Goal: Navigation & Orientation: Find specific page/section

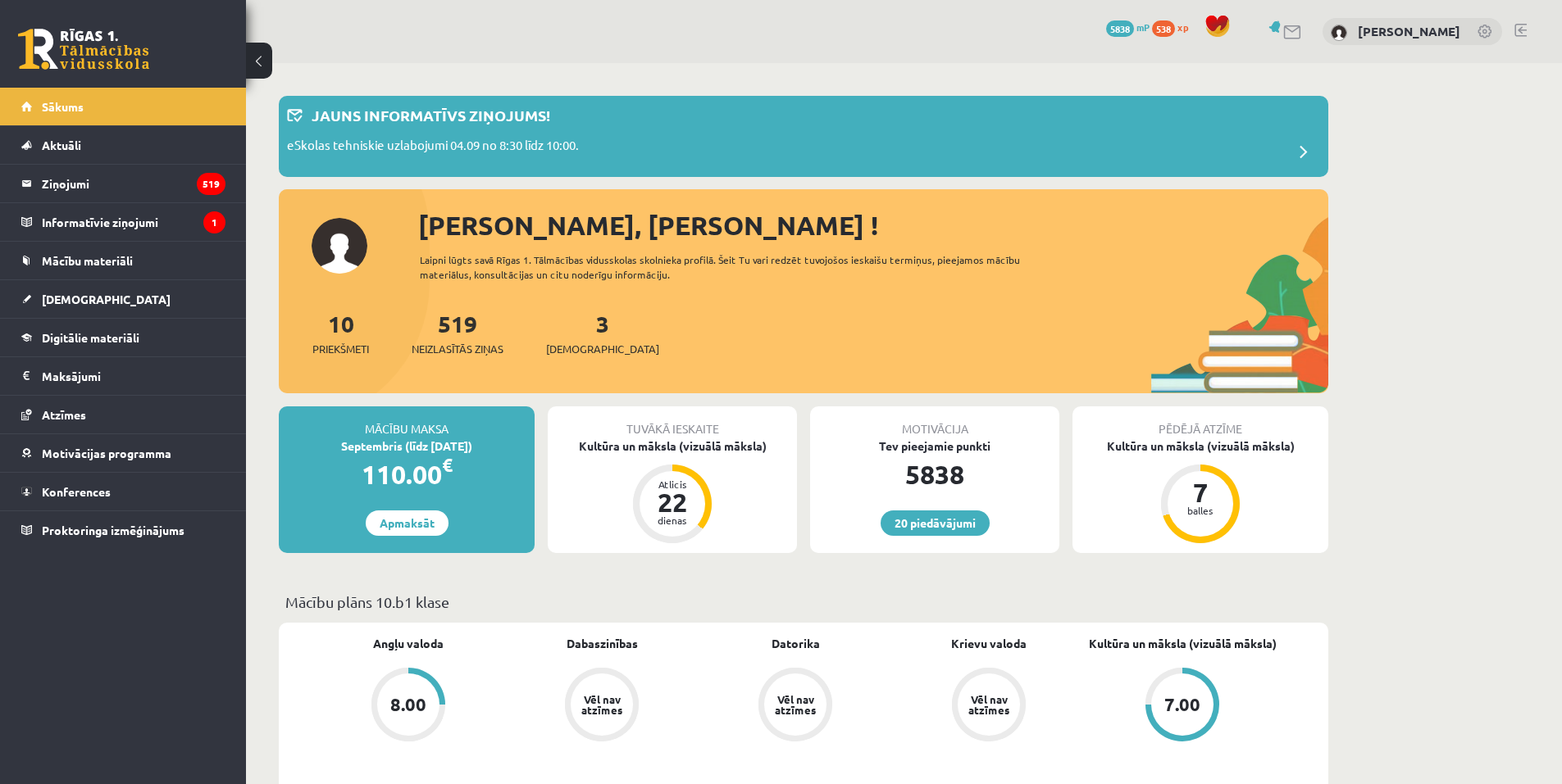
click at [808, 38] on div "20 Dāvanas 5838 mP 538 xp Arnella Baijere" at bounding box center [903, 31] width 1315 height 63
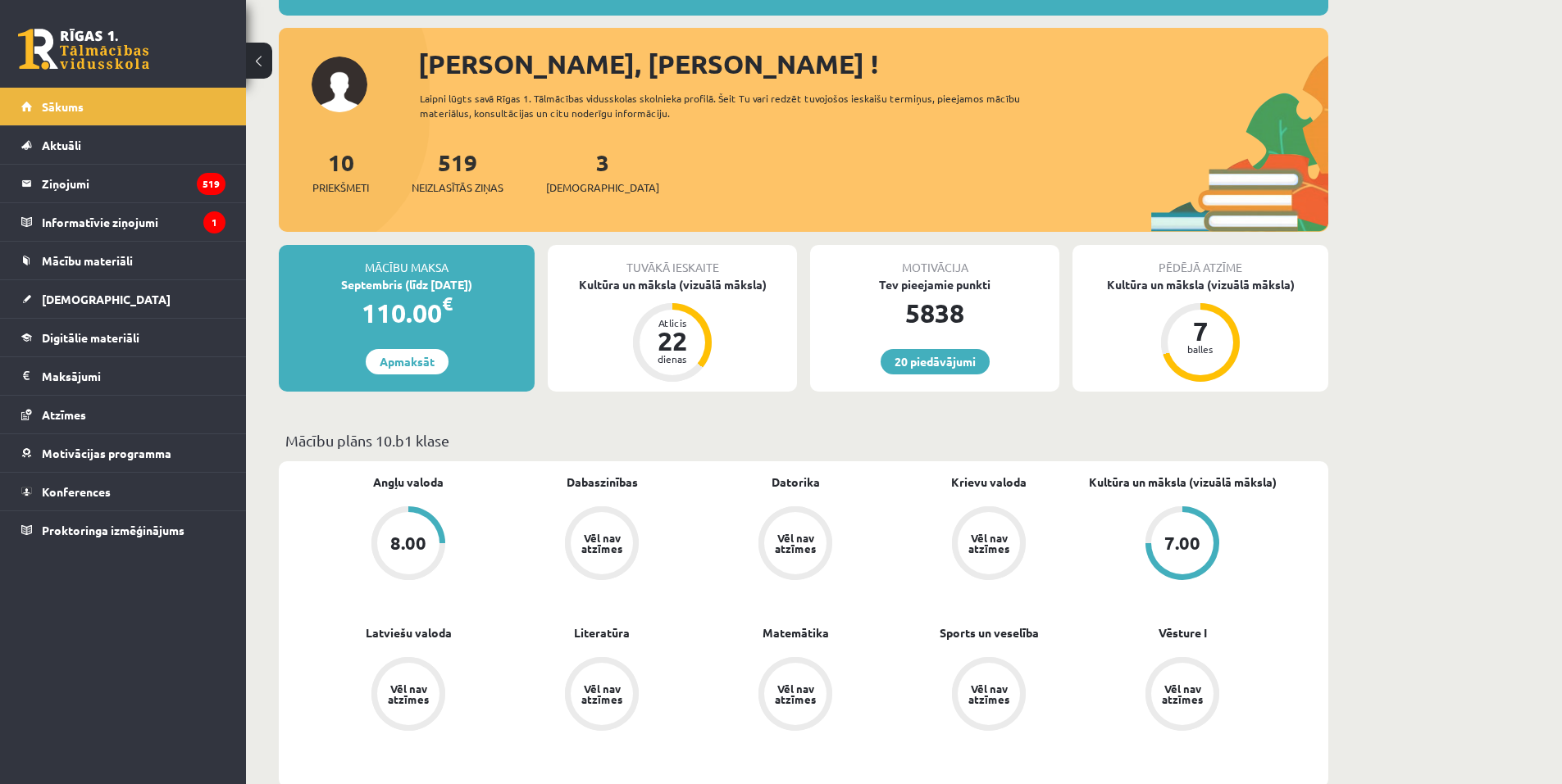
scroll to position [409, 0]
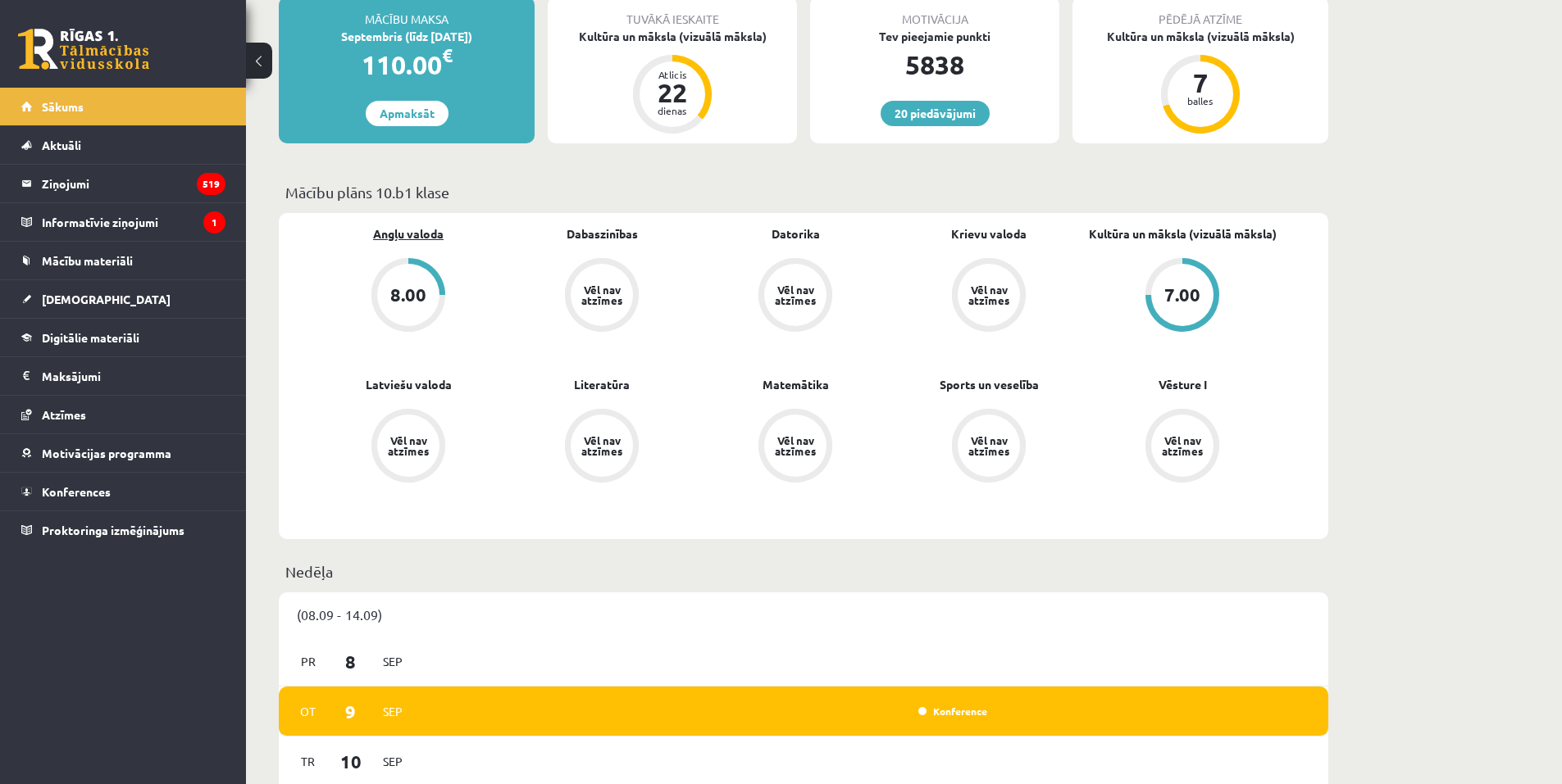
click at [423, 241] on link "Angļu valoda" at bounding box center [408, 234] width 71 height 17
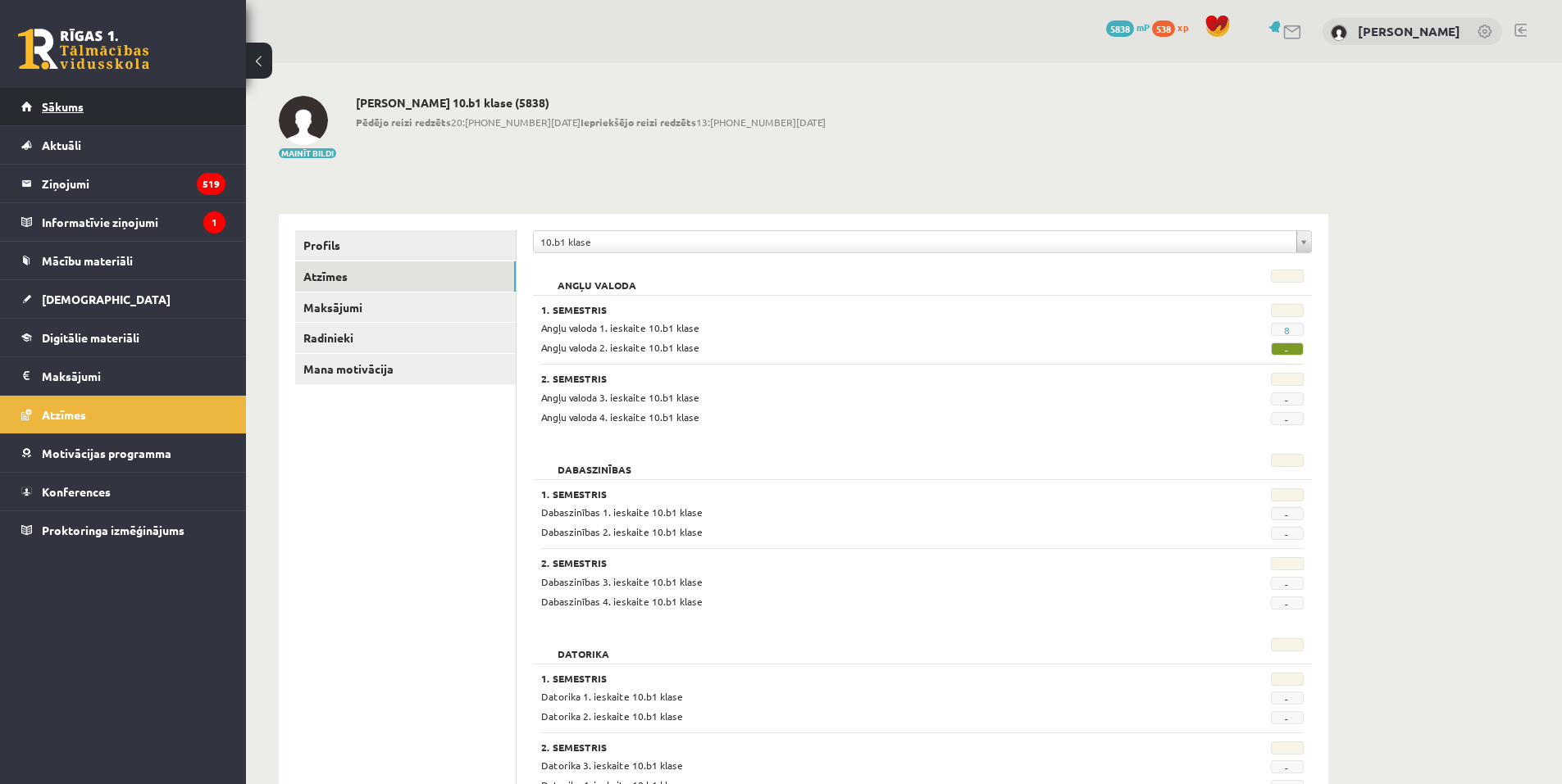
click at [57, 111] on span "Sākums" at bounding box center [63, 106] width 42 height 15
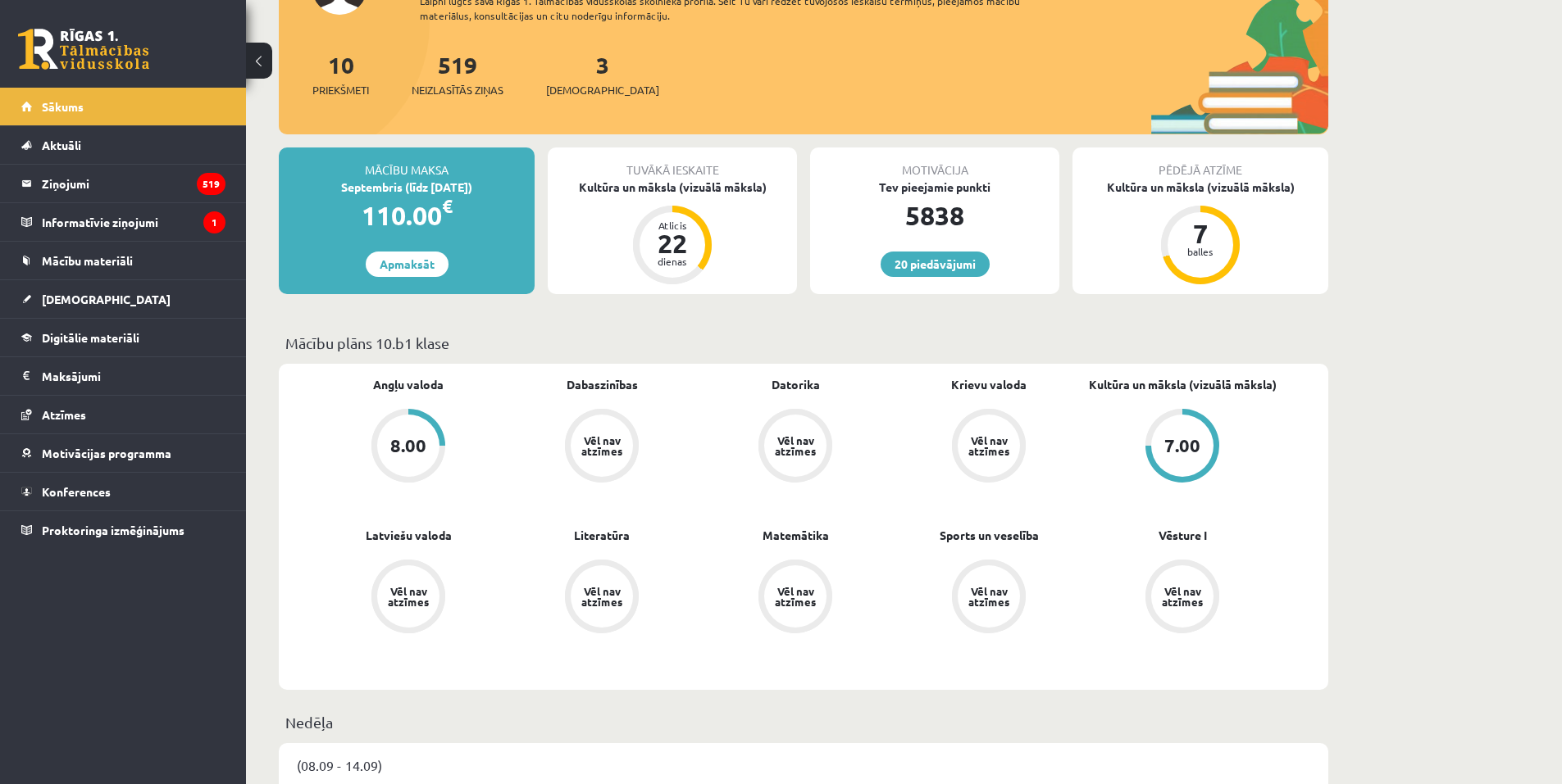
scroll to position [245, 0]
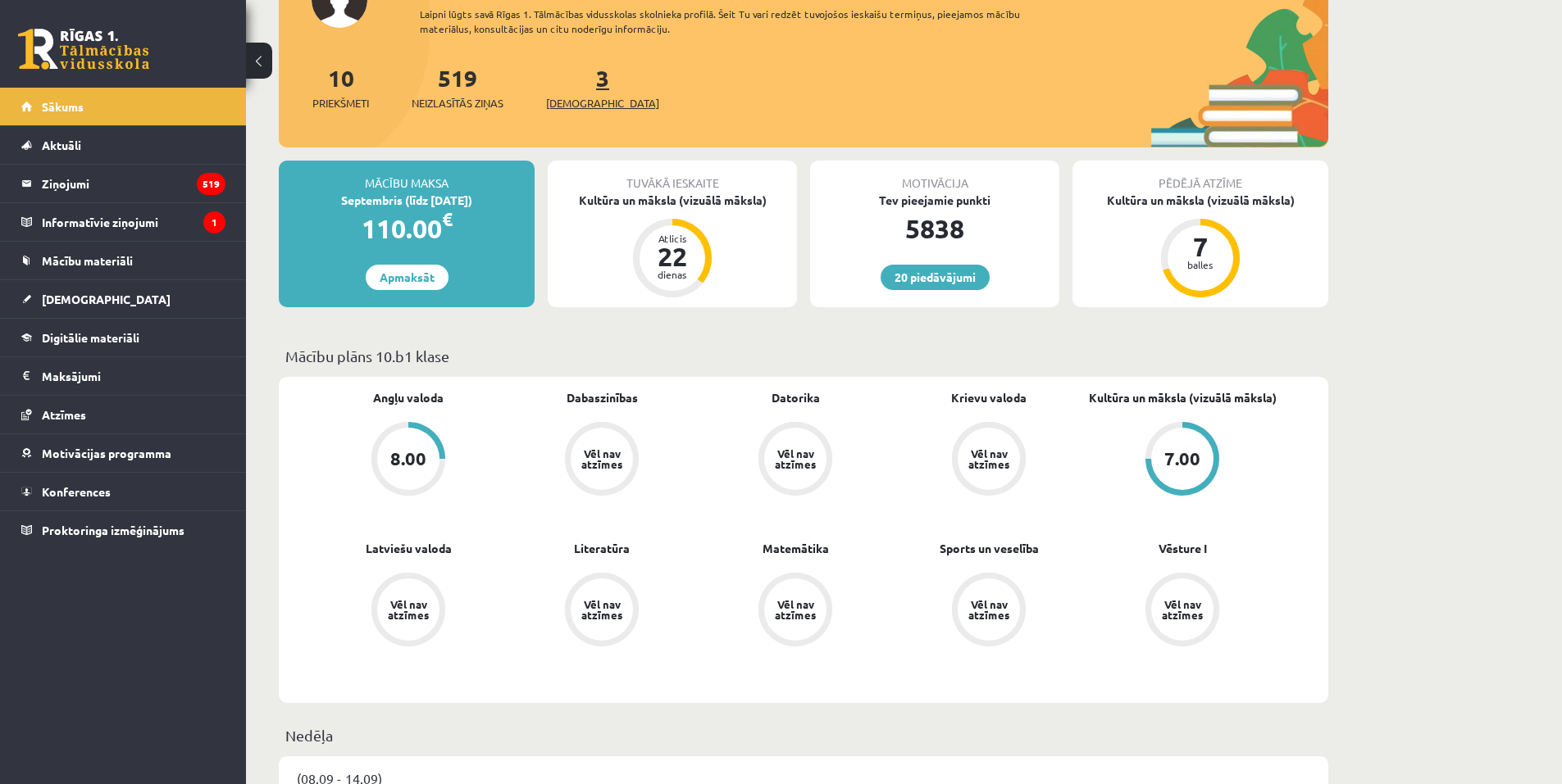
click at [571, 108] on span "[DEMOGRAPHIC_DATA]" at bounding box center [603, 103] width 113 height 16
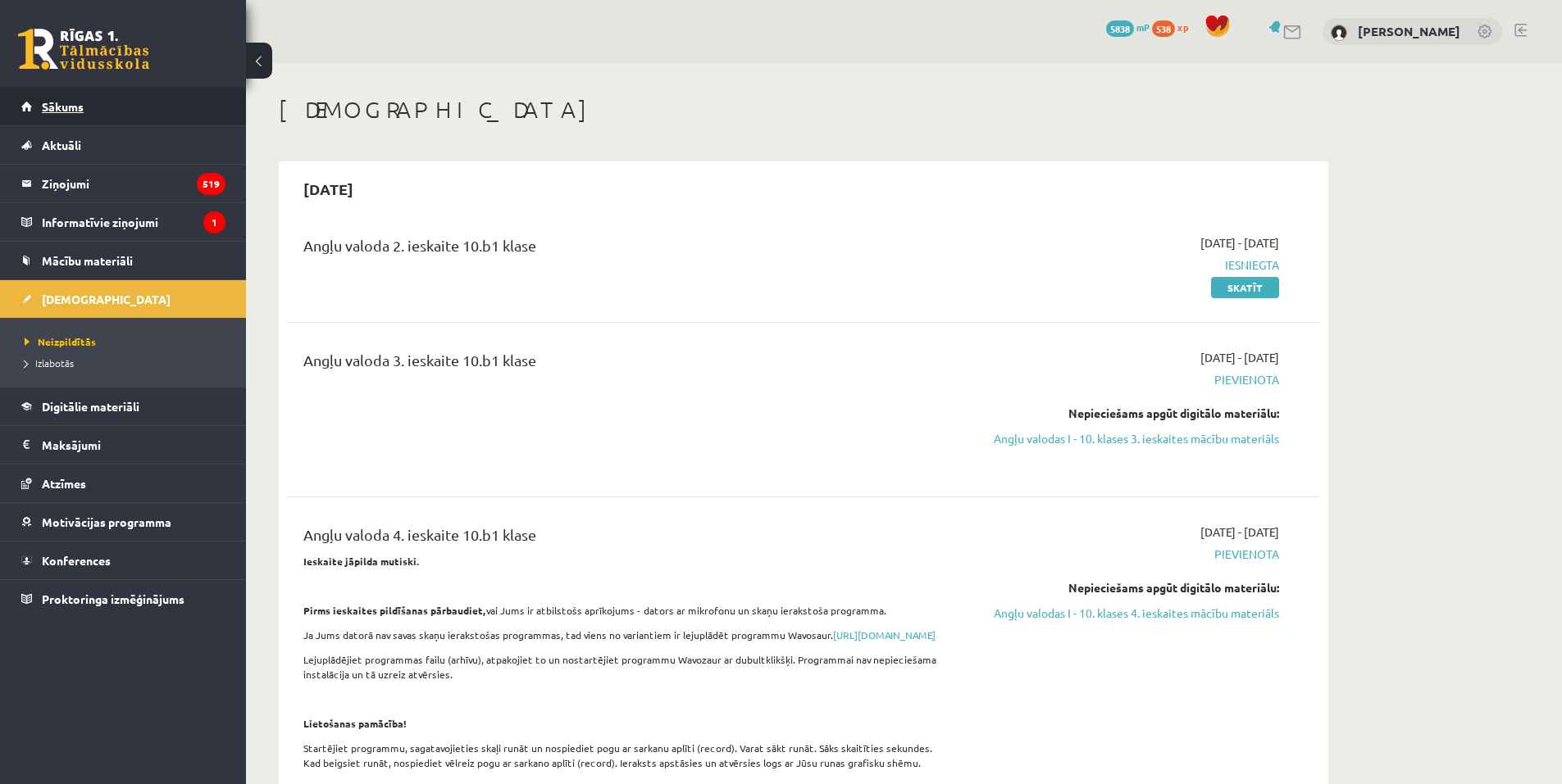
click at [82, 97] on link "Sākums" at bounding box center [122, 106] width 204 height 38
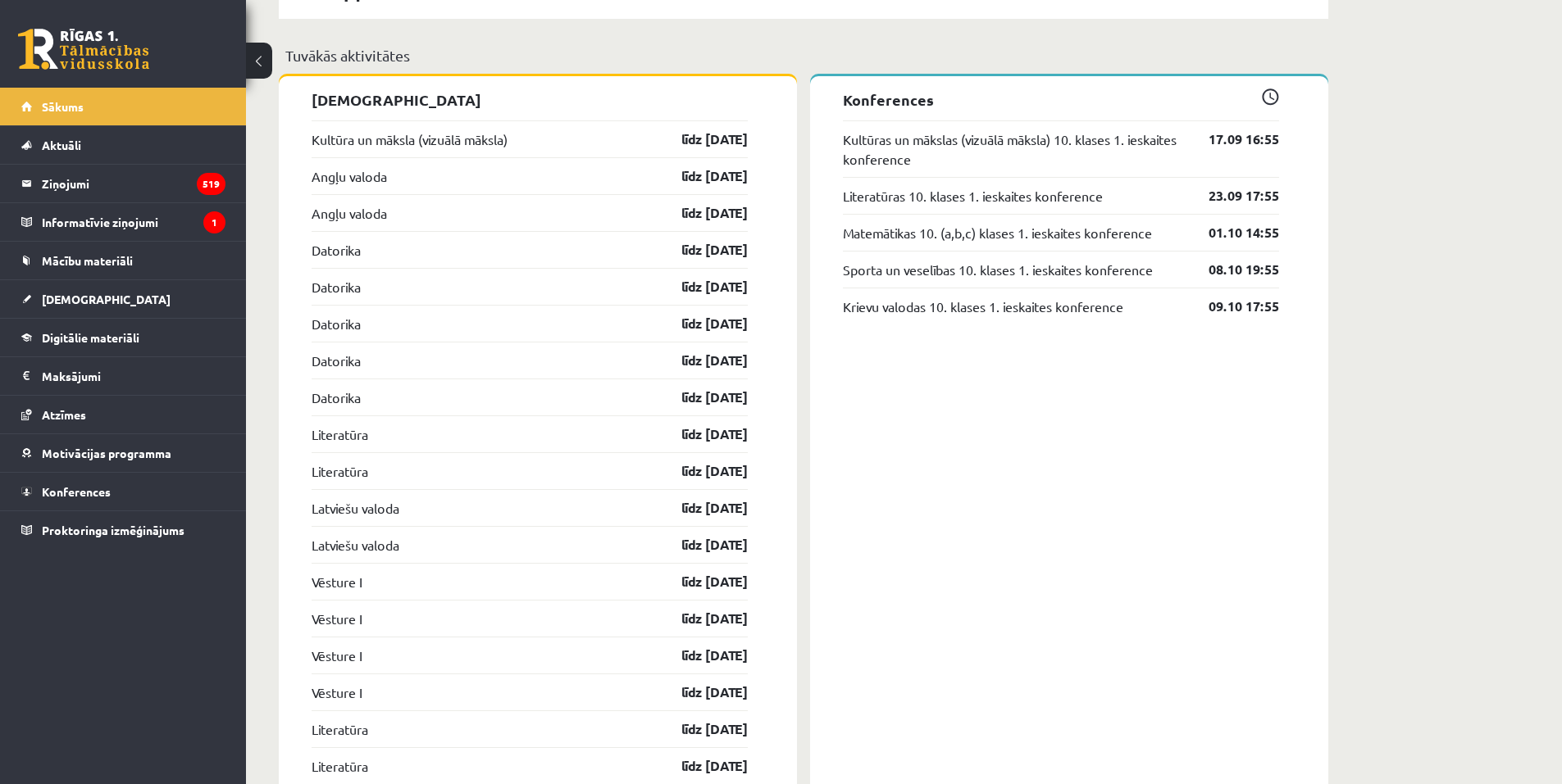
scroll to position [1301, 0]
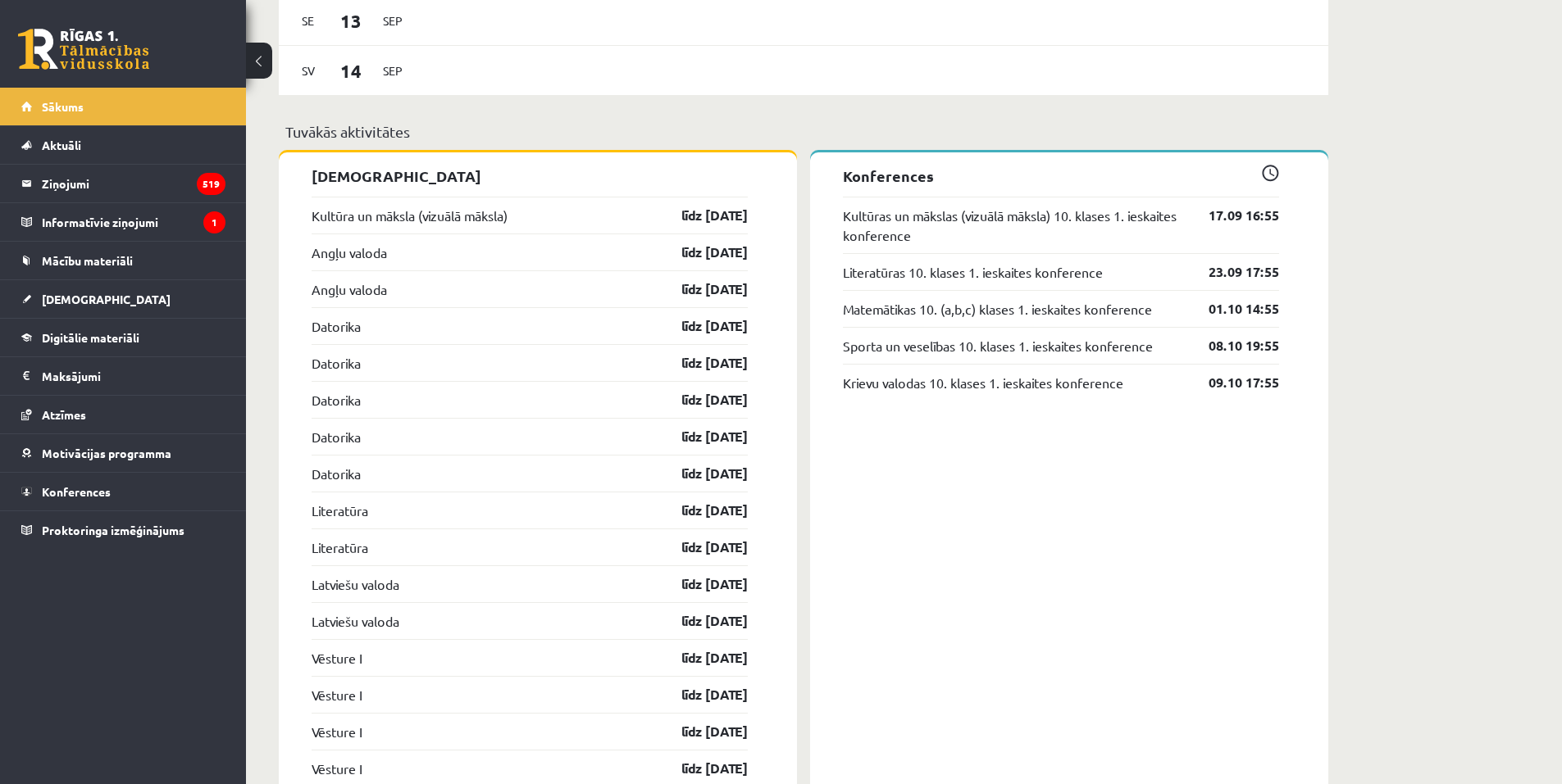
click at [632, 123] on p "Tuvākās aktivitātes" at bounding box center [803, 131] width 1036 height 22
click at [1476, 117] on div "Jauns informatīvs ziņojums! eSkolas tehniskie uzlabojumi 04.09 no 8:30 līdz 10:…" at bounding box center [903, 305] width 1315 height 3084
click at [1401, 306] on div "Jauns informatīvs ziņojums! eSkolas tehniskie uzlabojumi 04.09 no 8:30 līdz 10:…" at bounding box center [903, 305] width 1315 height 3084
click at [1463, 329] on div "Jauns informatīvs ziņojums! eSkolas tehniskie uzlabojumi 04.09 no 8:30 līdz 10:…" at bounding box center [903, 305] width 1315 height 3084
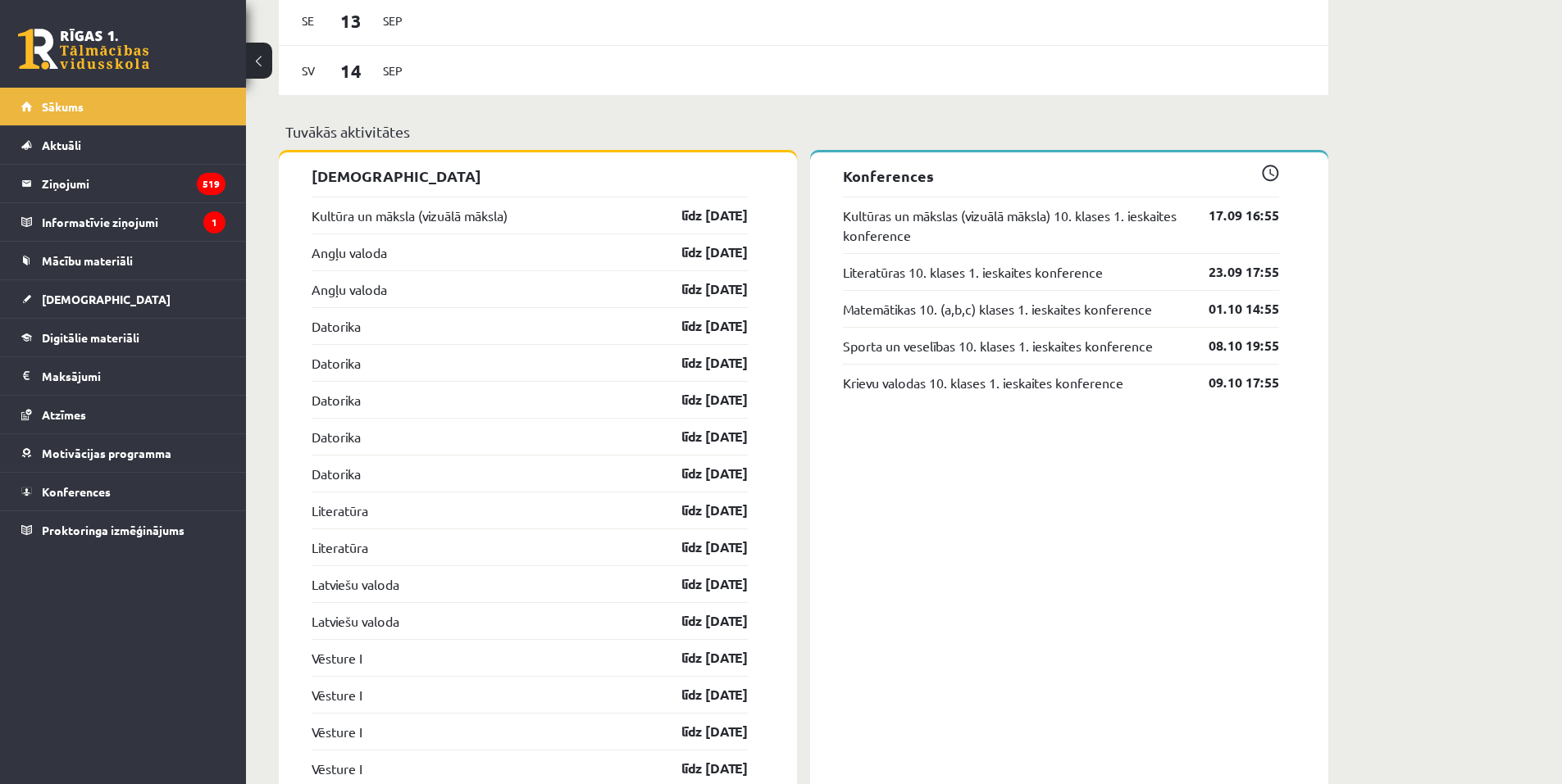
click at [1333, 468] on div "Jauns informatīvs ziņojums! eSkolas tehniskie uzlabojumi 04.09 no 8:30 līdz 10:…" at bounding box center [802, 305] width 1115 height 3084
drag, startPoint x: 356, startPoint y: 120, endPoint x: 384, endPoint y: 116, distance: 28.3
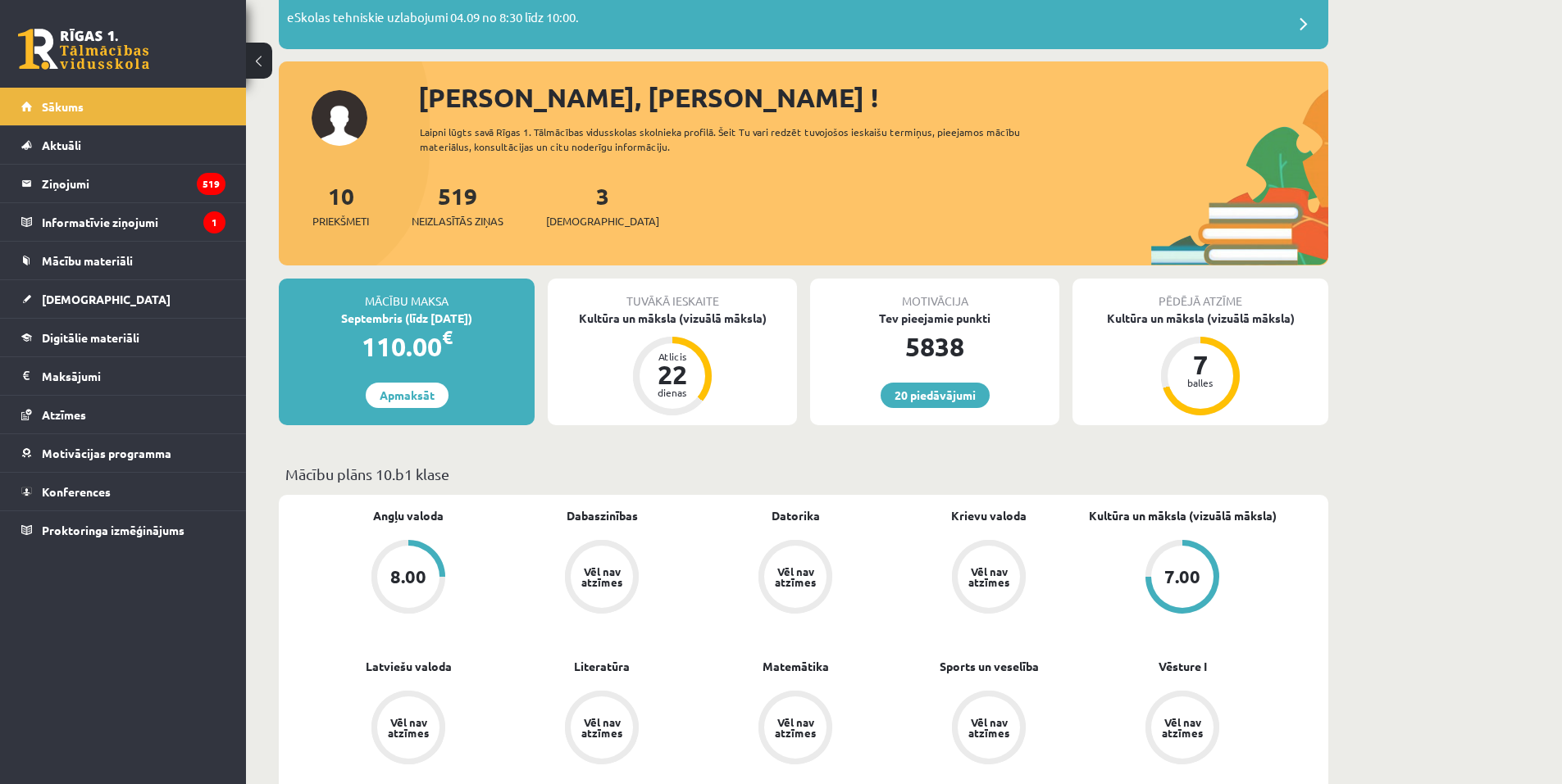
scroll to position [72, 0]
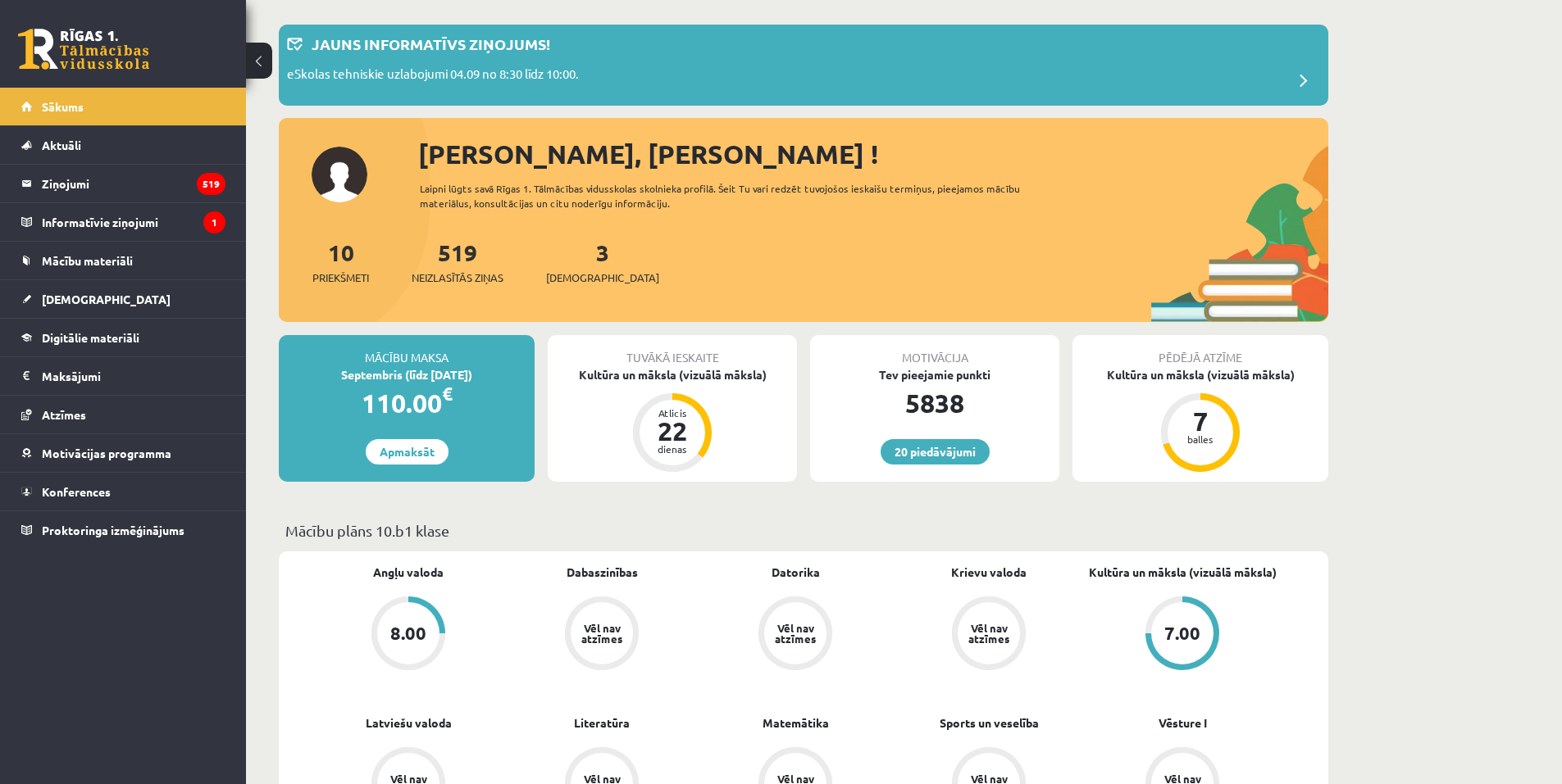
click at [684, 189] on div "Laipni lūgts savā Rīgas 1. Tālmācības vidusskolas skolnieka profilā. Šeit Tu va…" at bounding box center [734, 196] width 629 height 30
click at [577, 273] on span "[DEMOGRAPHIC_DATA]" at bounding box center [603, 277] width 113 height 16
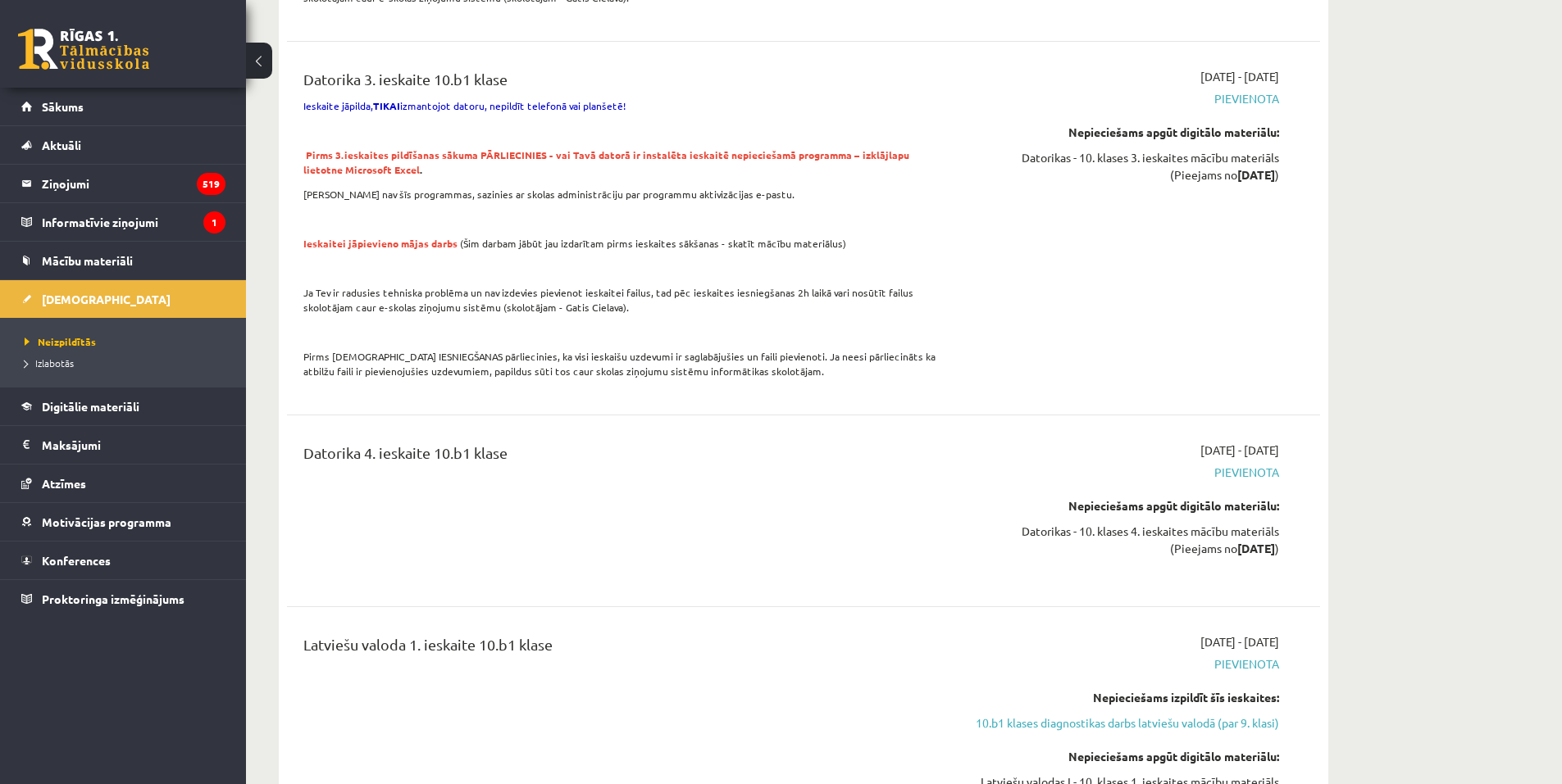
scroll to position [2212, 0]
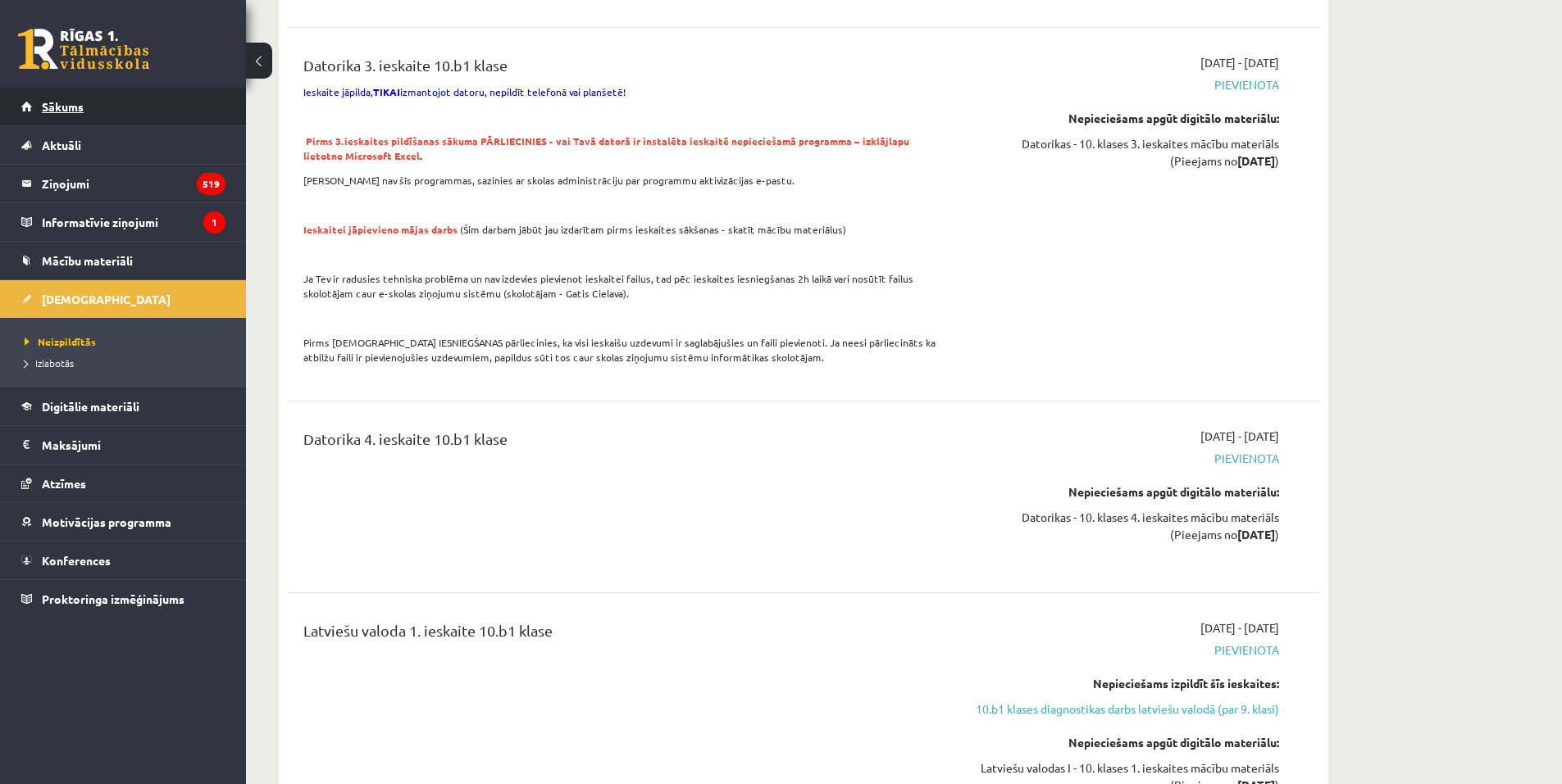
click at [45, 102] on span "Sākums" at bounding box center [63, 106] width 42 height 15
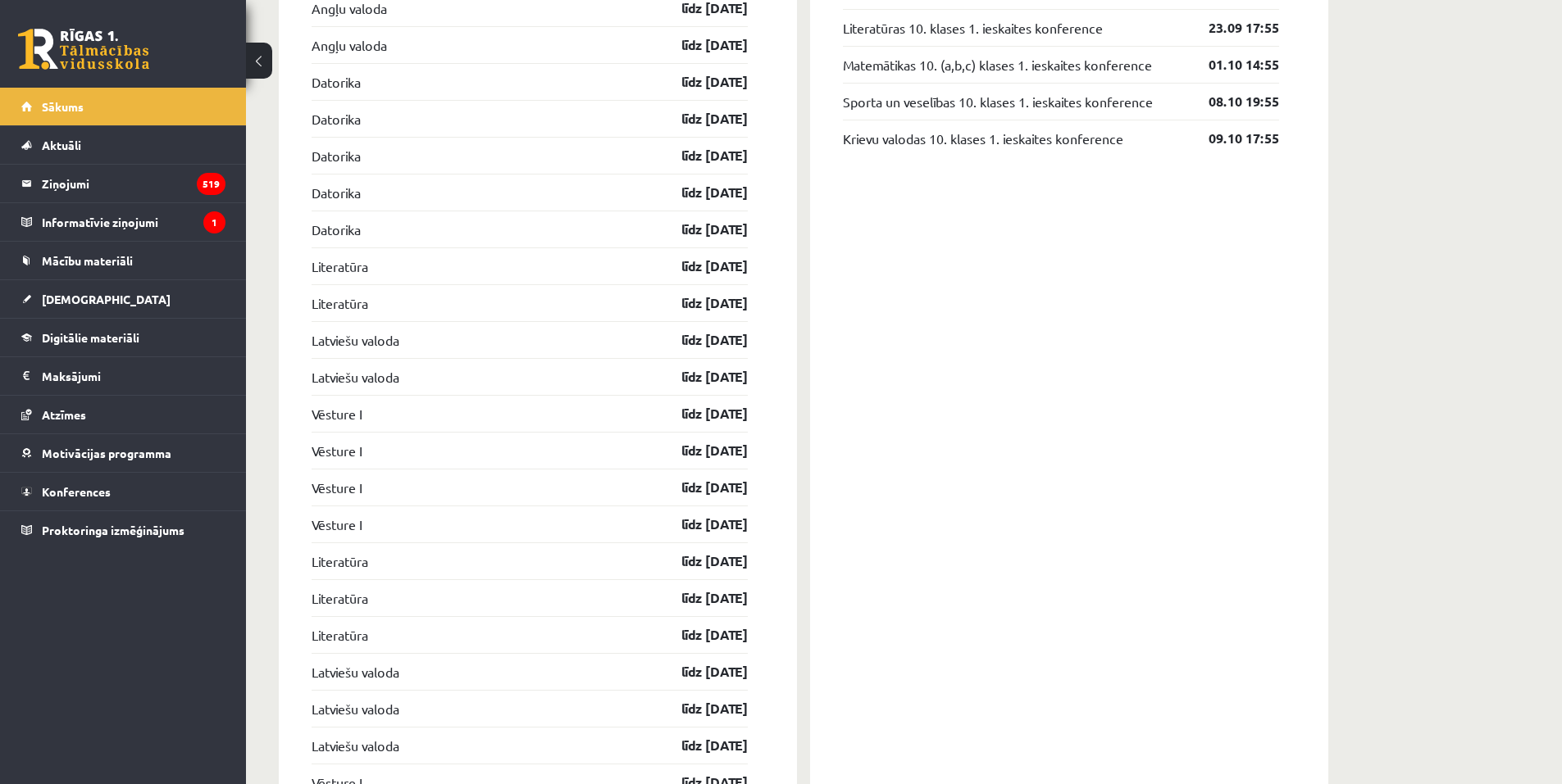
scroll to position [1557, 0]
